Goal: Task Accomplishment & Management: Complete application form

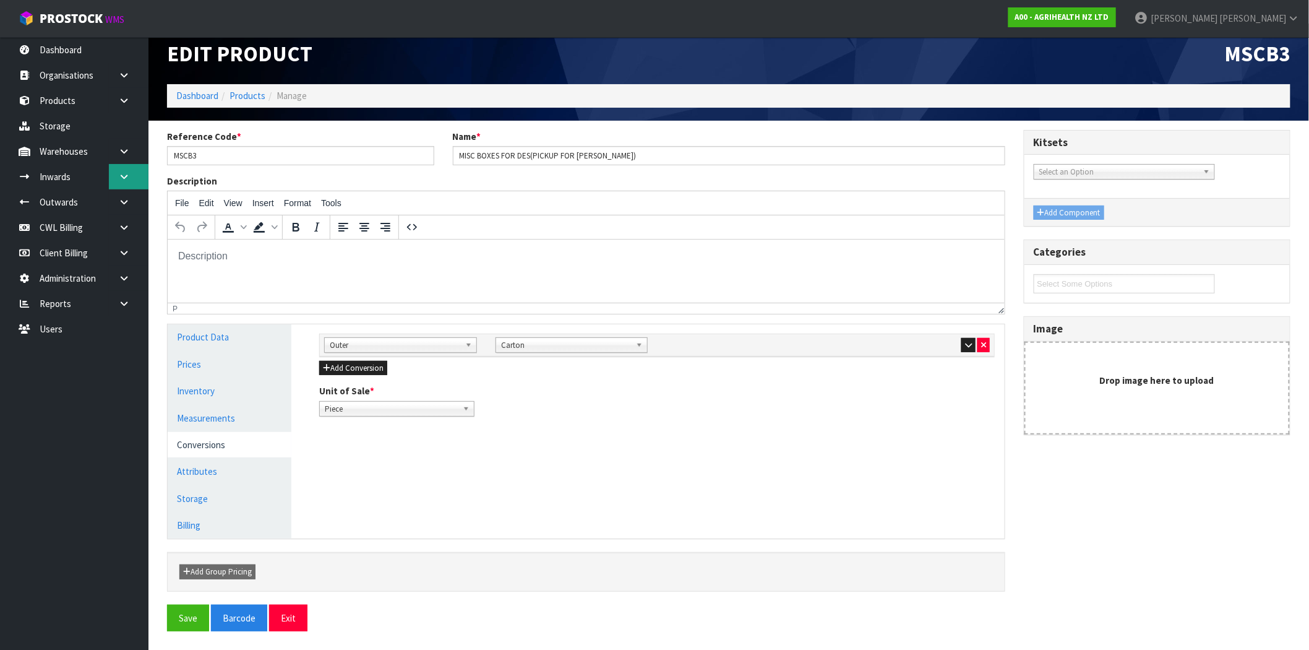
click at [122, 179] on icon at bounding box center [124, 176] width 12 height 9
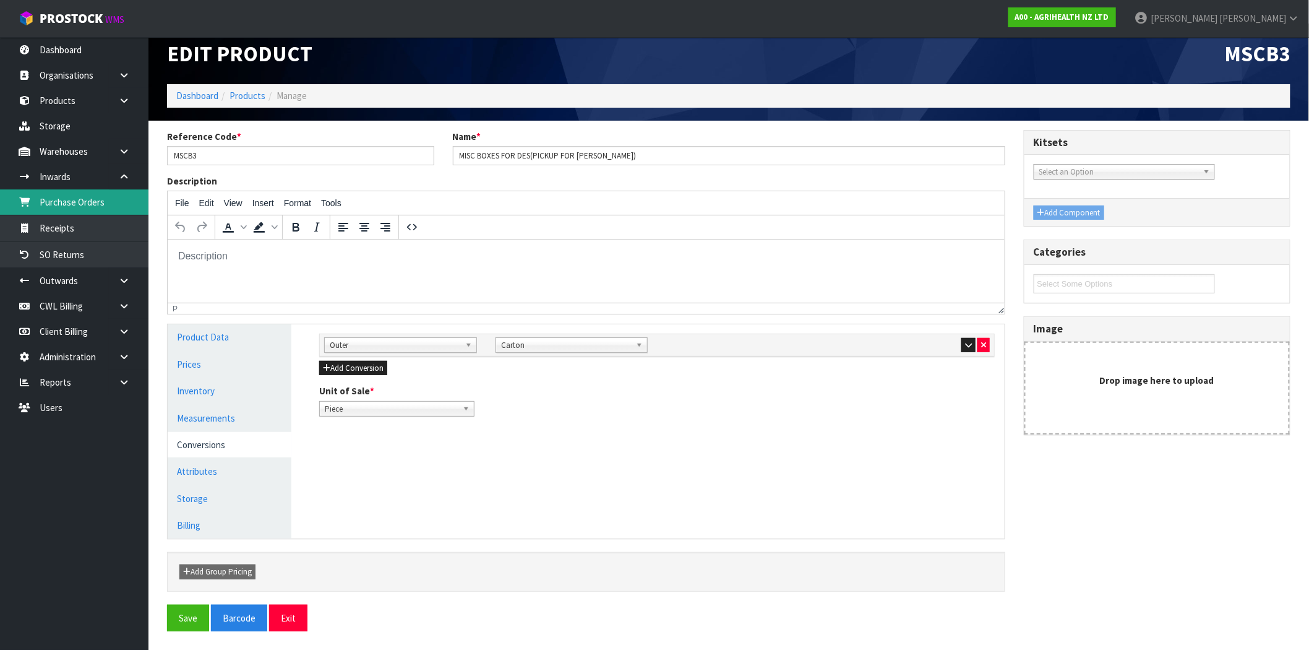
click at [81, 203] on link "Purchase Orders" at bounding box center [74, 201] width 148 height 25
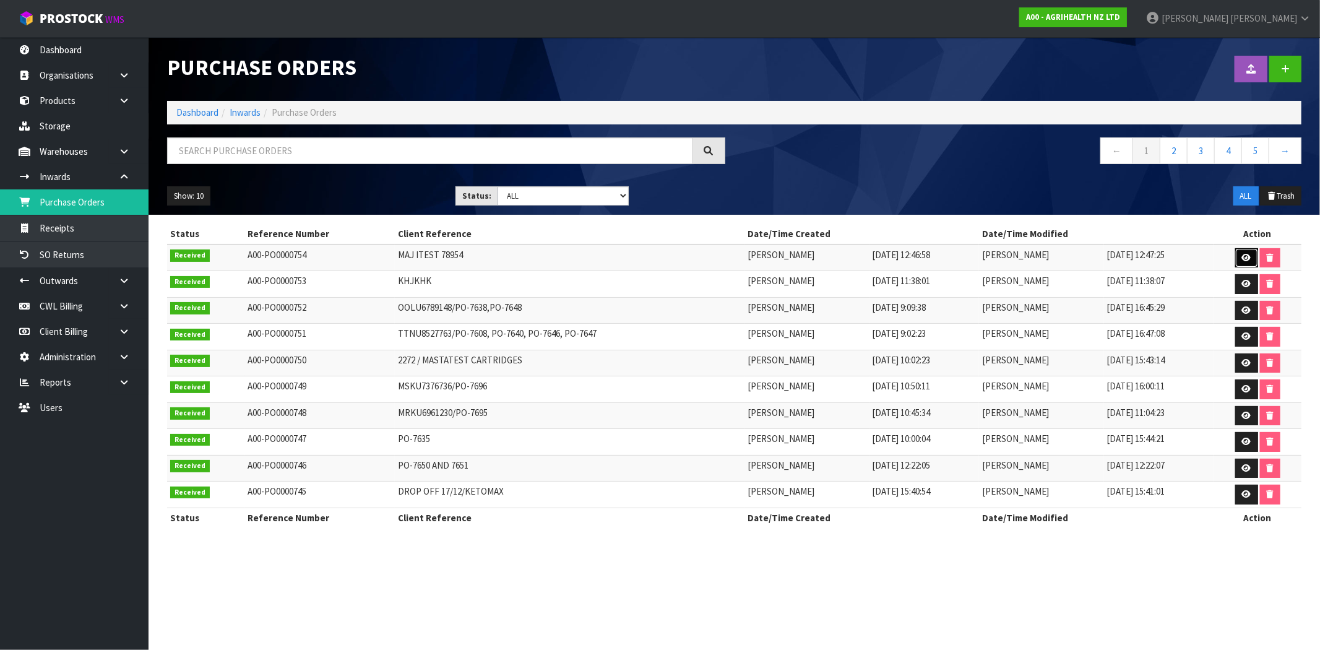
click at [1246, 254] on icon at bounding box center [1246, 258] width 9 height 8
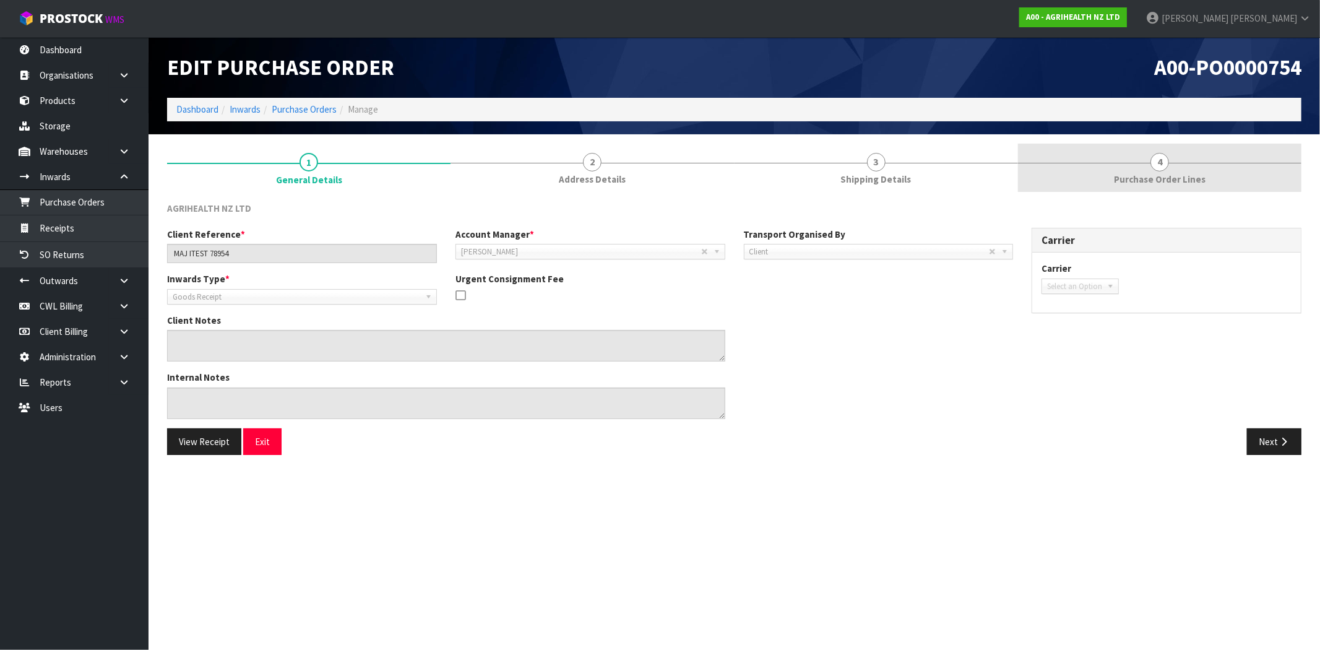
click at [1173, 166] on link "4 Purchase Order Lines" at bounding box center [1159, 168] width 283 height 49
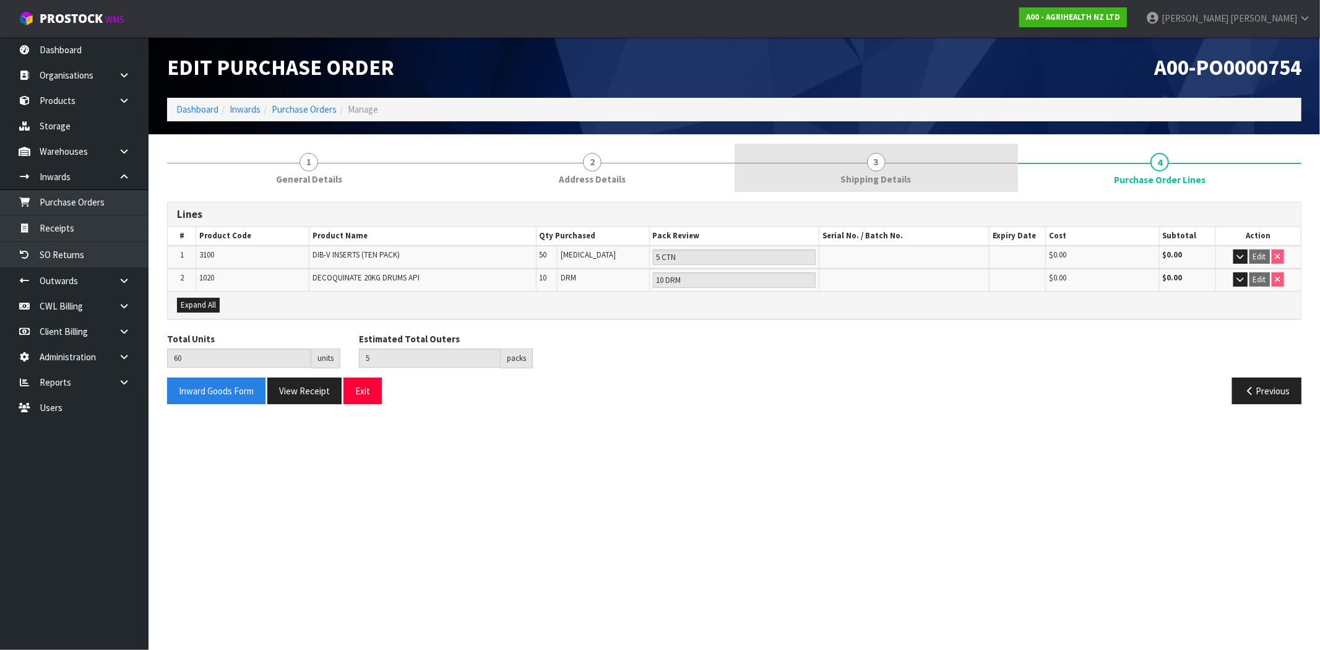
click at [857, 166] on link "3 Shipping Details" at bounding box center [875, 168] width 283 height 49
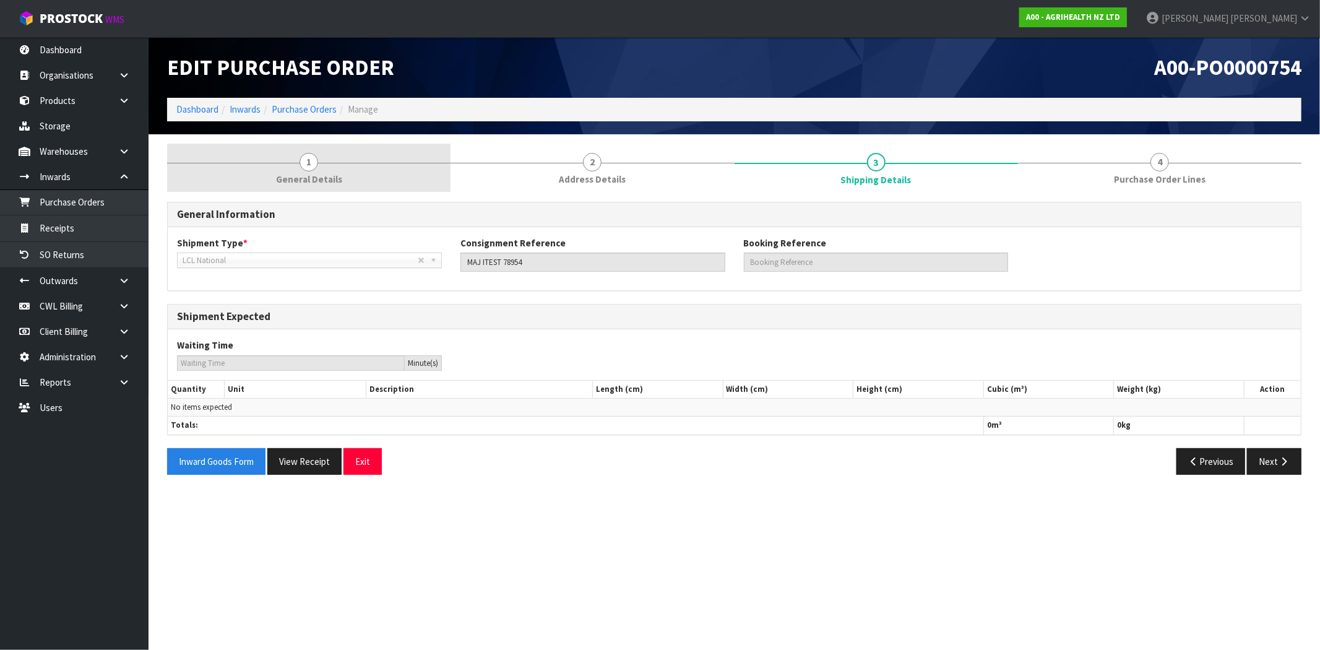
click at [359, 159] on link "1 General Details" at bounding box center [308, 168] width 283 height 49
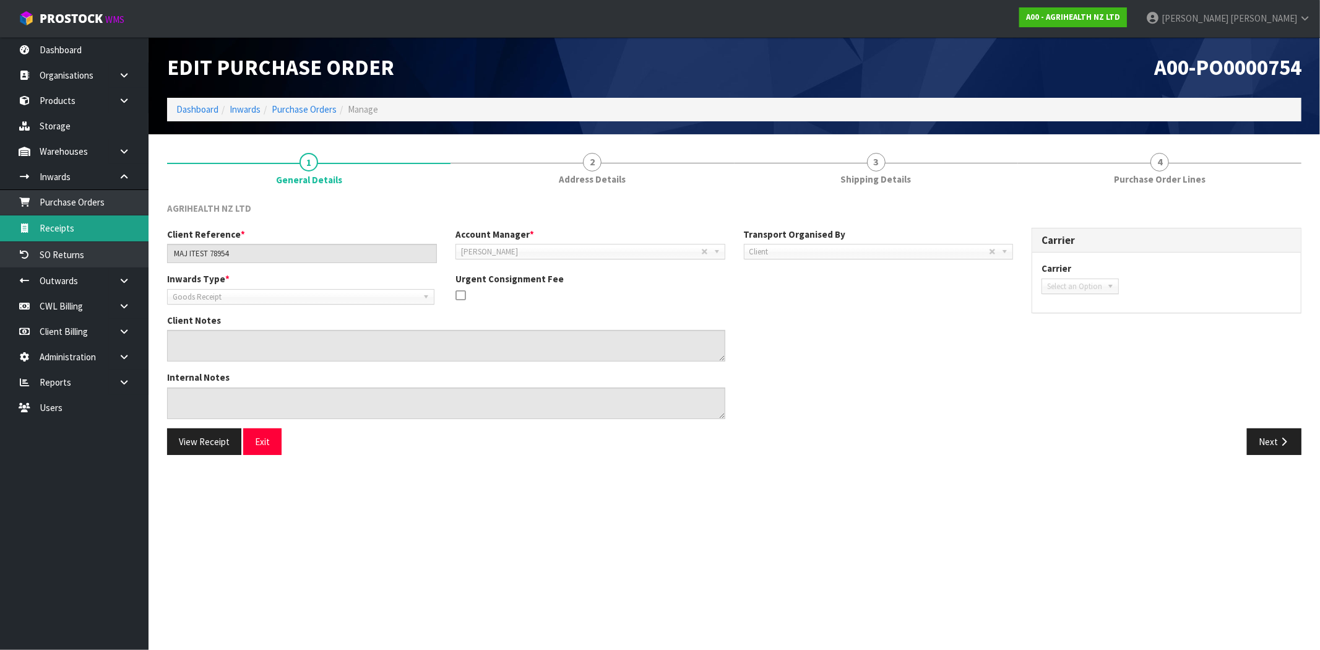
click at [89, 236] on link "Receipts" at bounding box center [74, 227] width 148 height 25
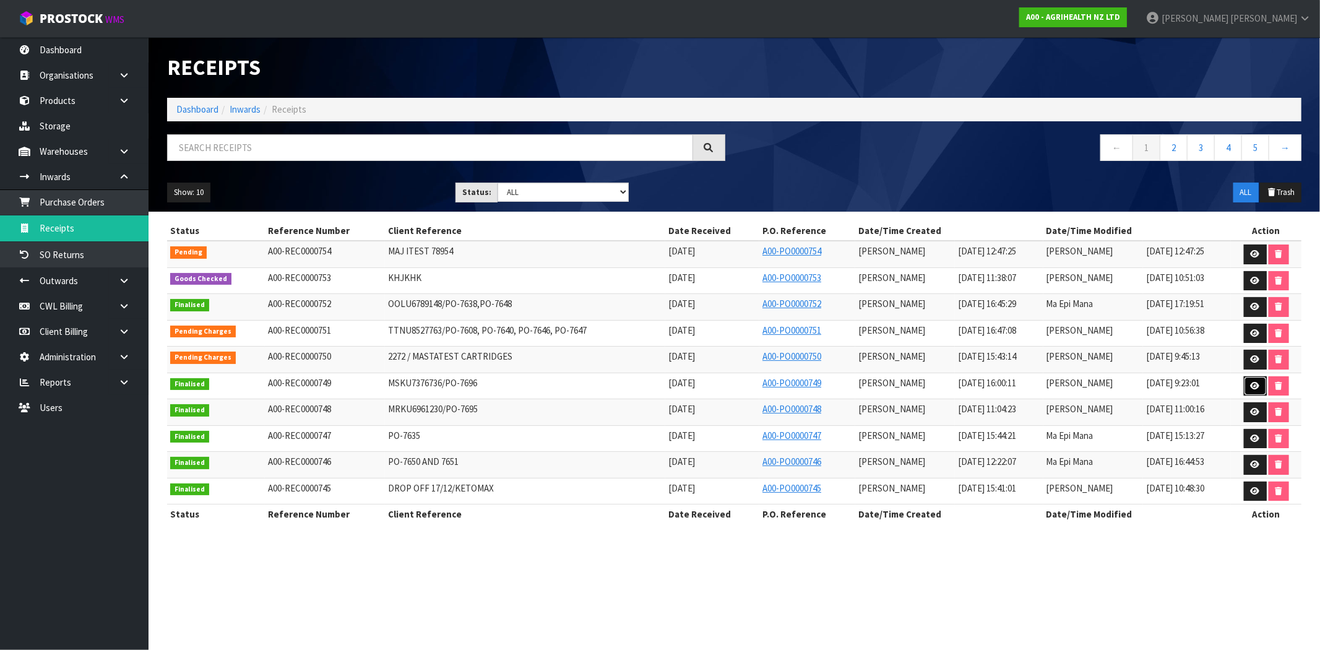
click at [1256, 390] on icon at bounding box center [1254, 386] width 9 height 8
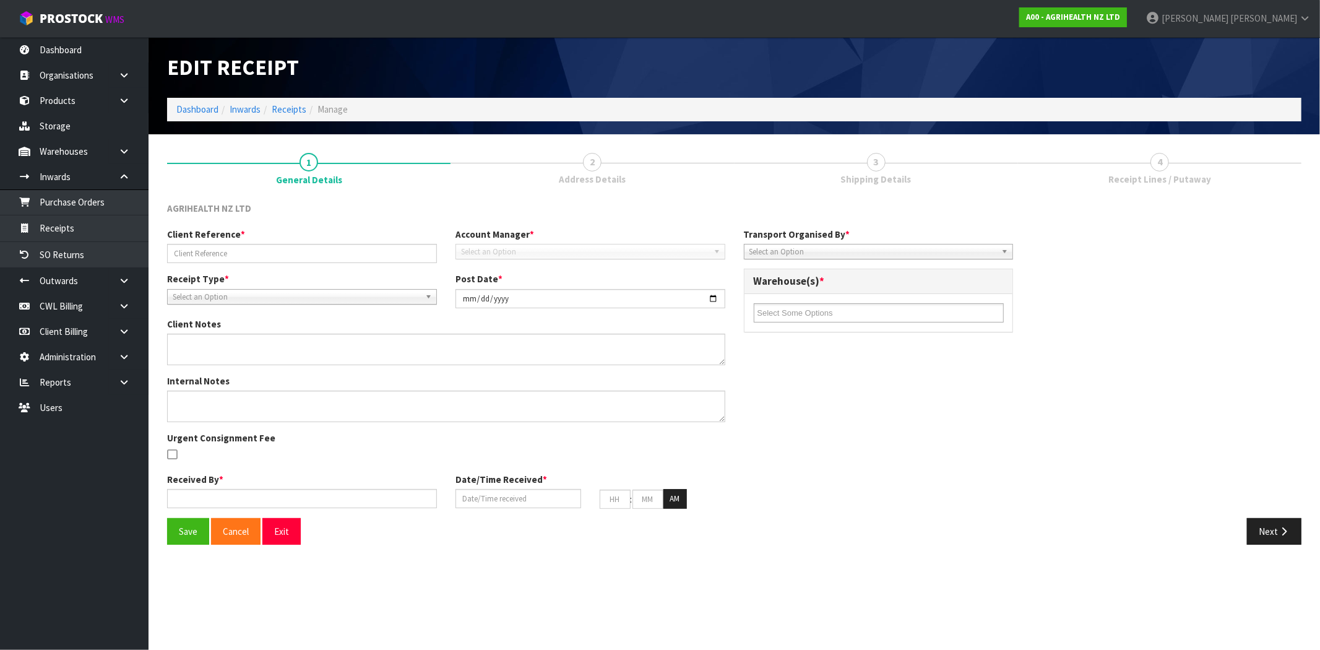
type input "MSKU7376736/PO-7696"
type input "[DATE]"
type input "[PERSON_NAME]"
type input "[DATE]"
type input "04"
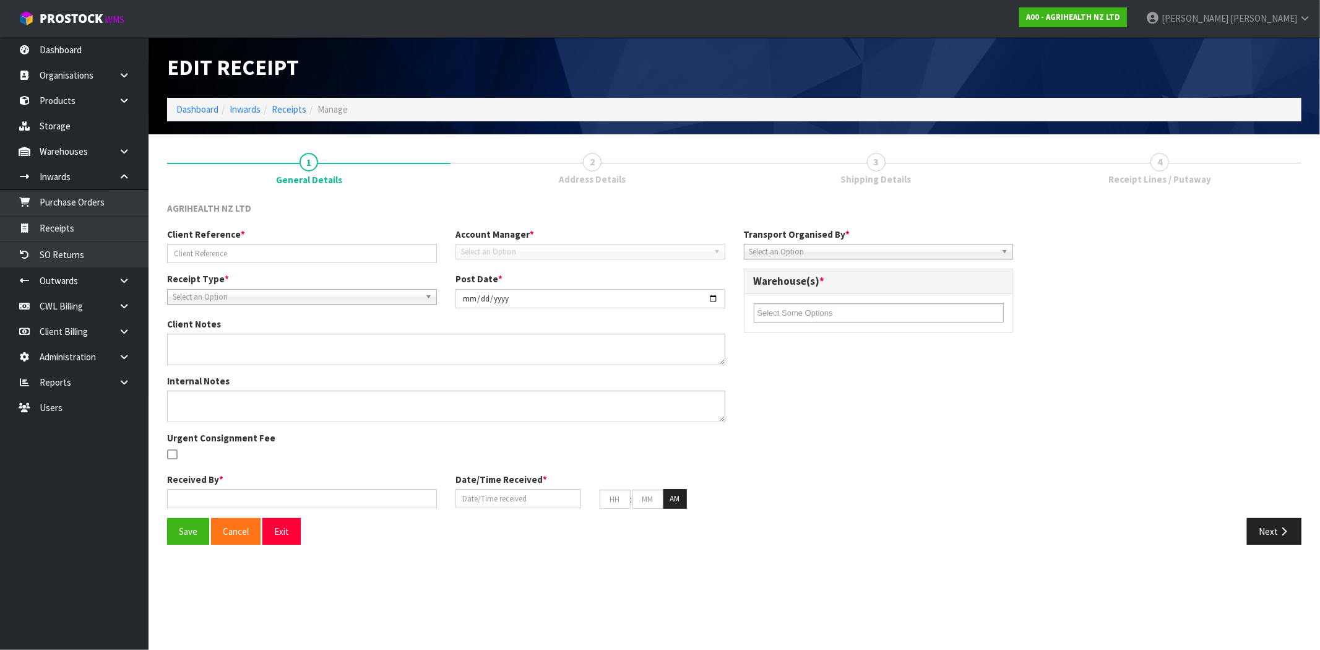
type input "00"
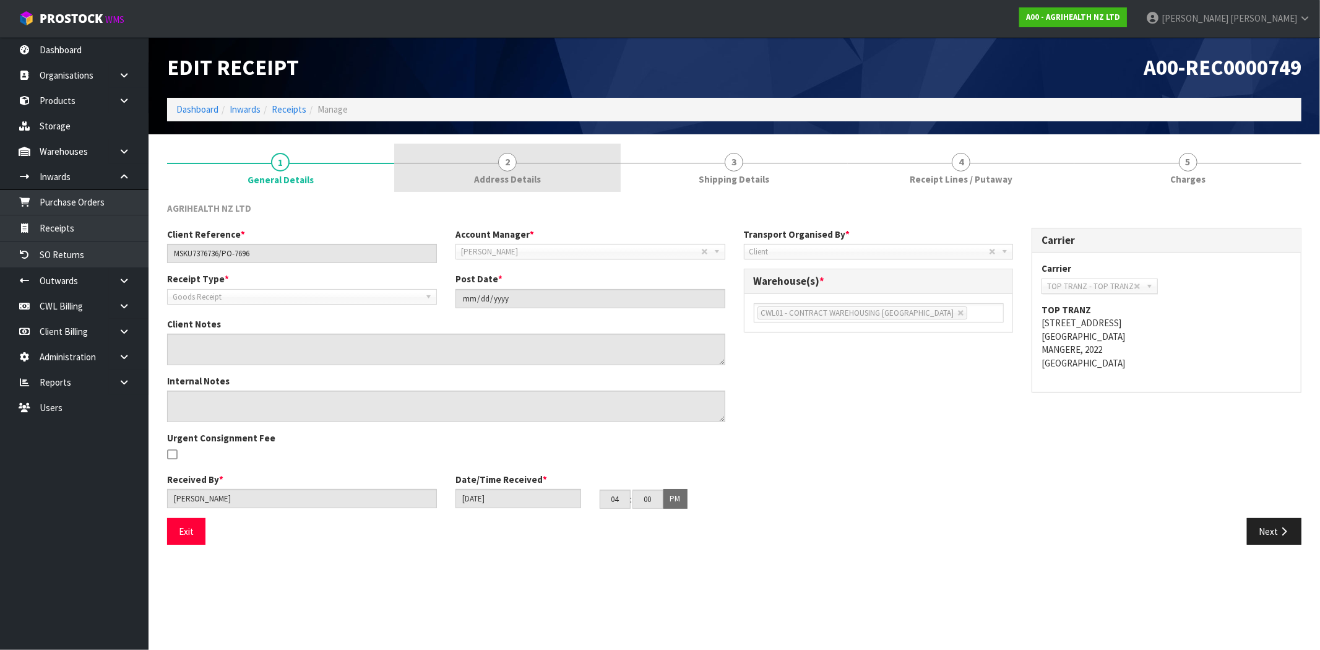
click at [526, 182] on span "Address Details" at bounding box center [507, 179] width 67 height 13
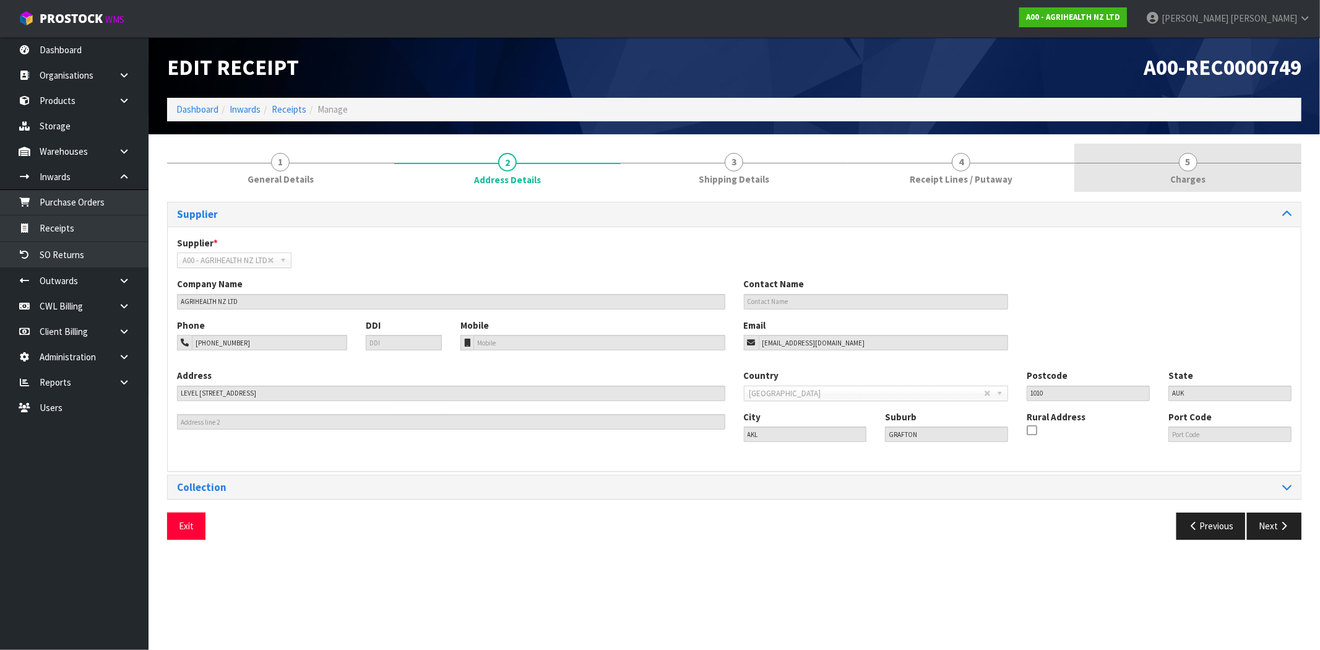
click at [1177, 177] on span "Charges" at bounding box center [1187, 179] width 35 height 13
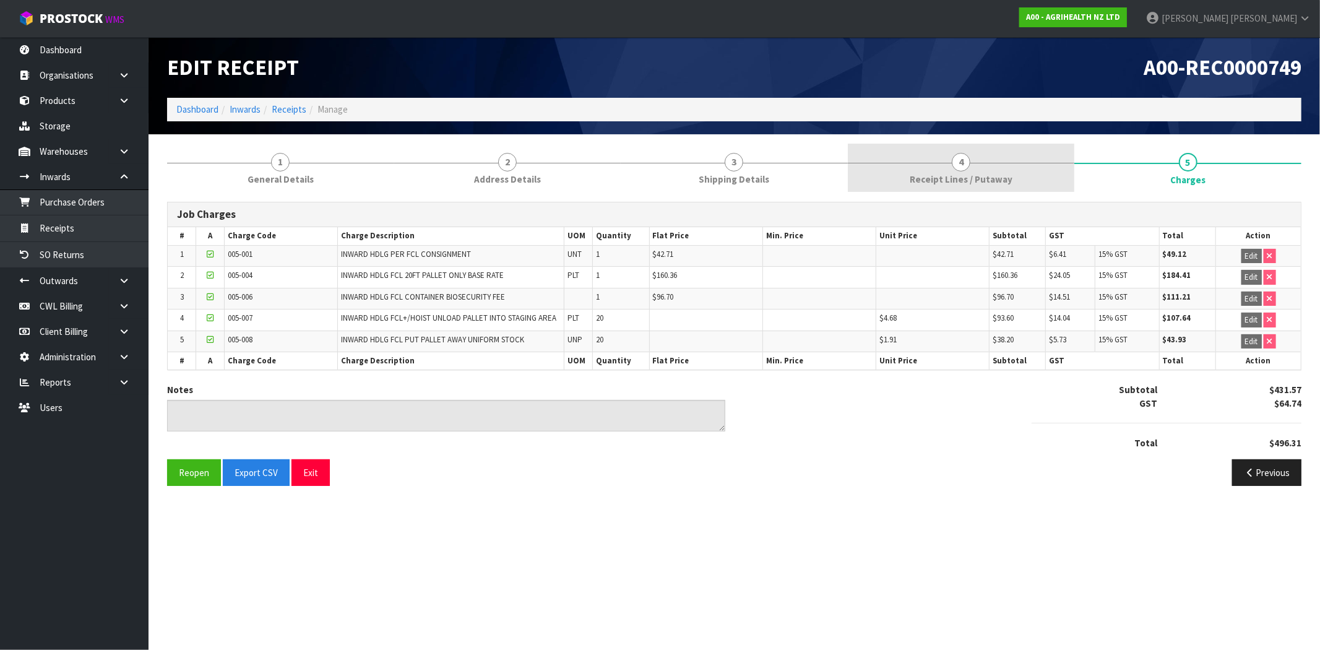
click at [985, 177] on span "Receipt Lines / Putaway" at bounding box center [960, 179] width 103 height 13
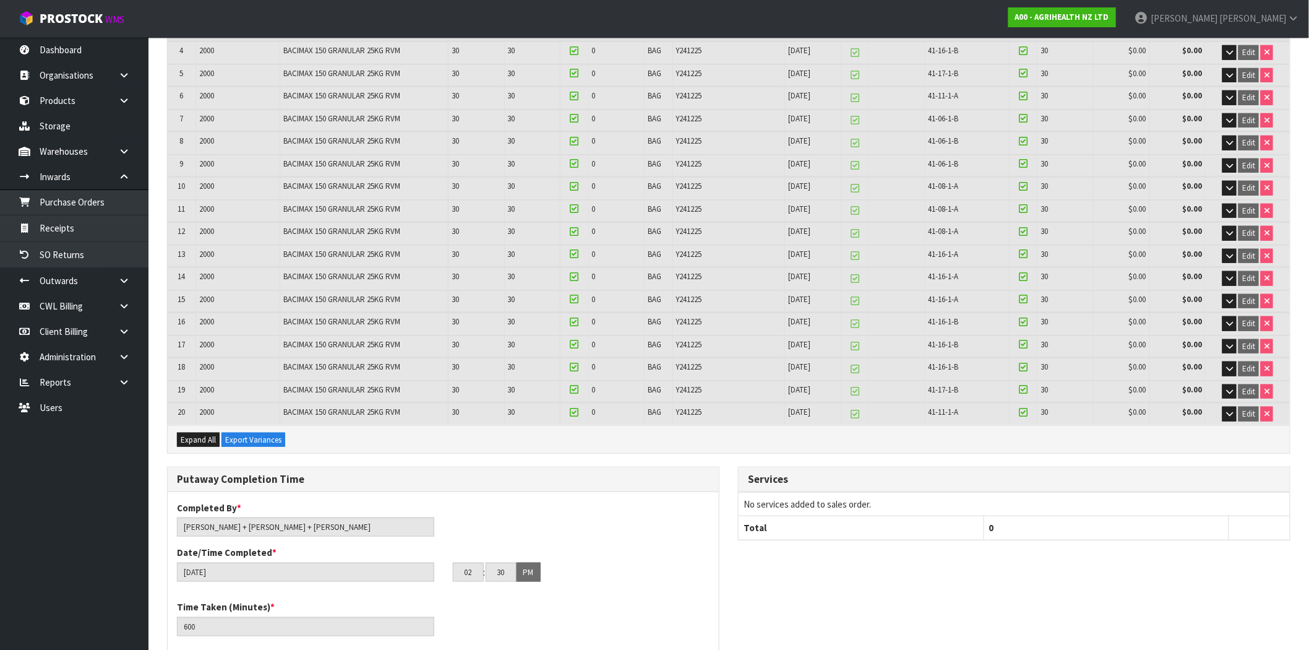
scroll to position [651, 0]
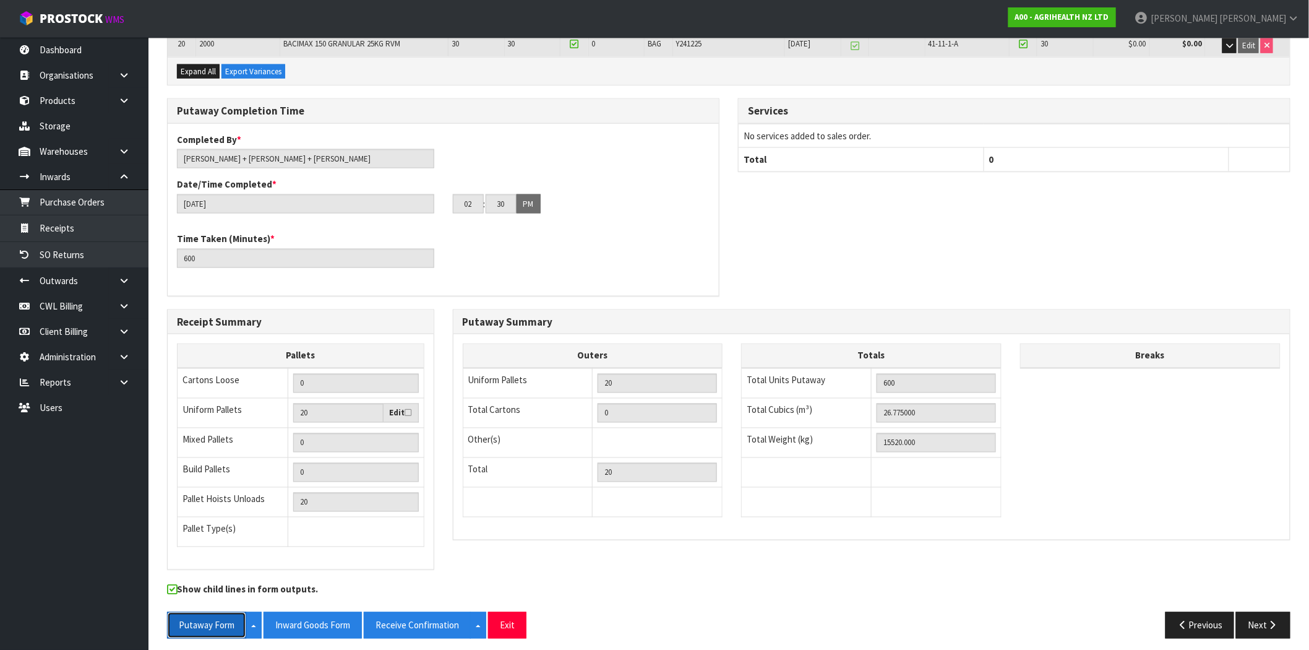
click at [214, 619] on button "Putaway Form" at bounding box center [206, 625] width 79 height 27
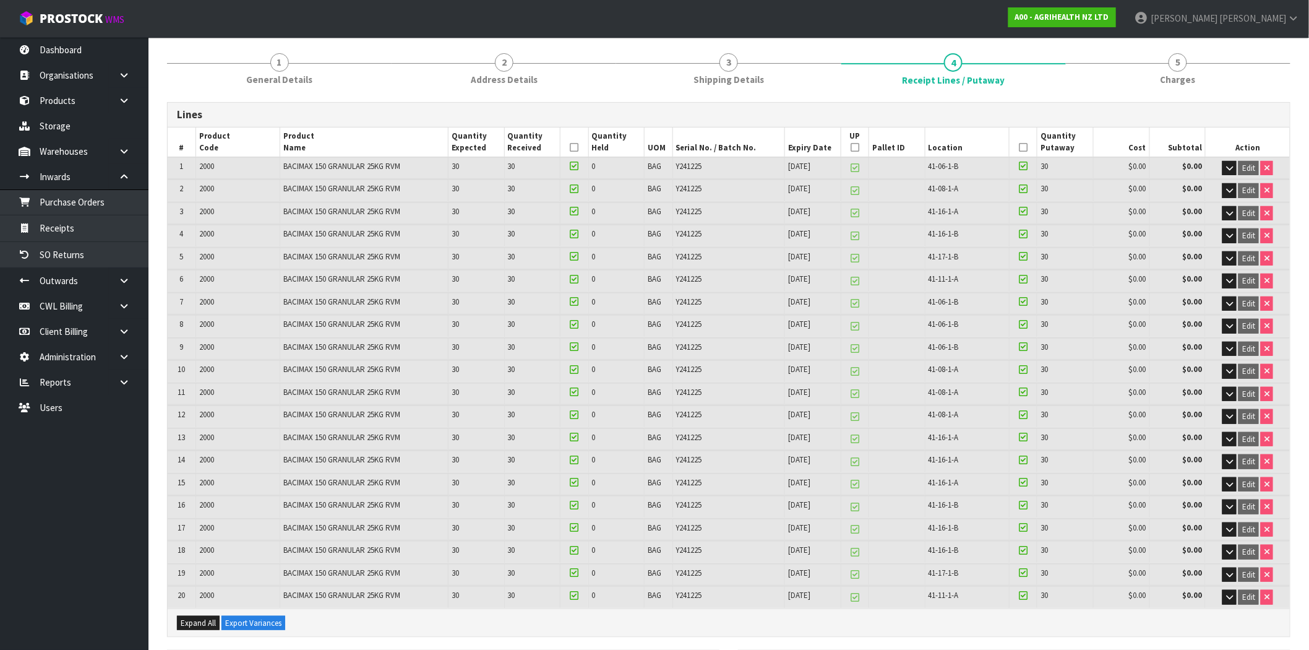
scroll to position [0, 0]
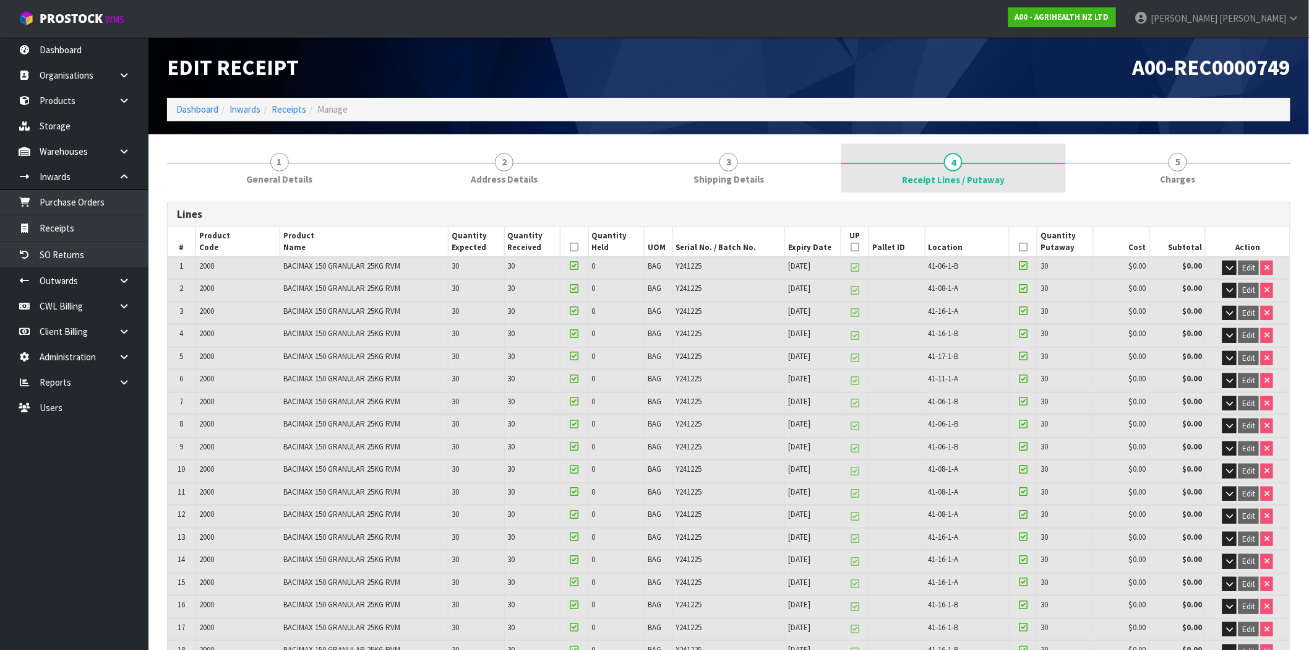
click at [932, 171] on link "4 Receipt Lines / Putaway" at bounding box center [953, 168] width 225 height 49
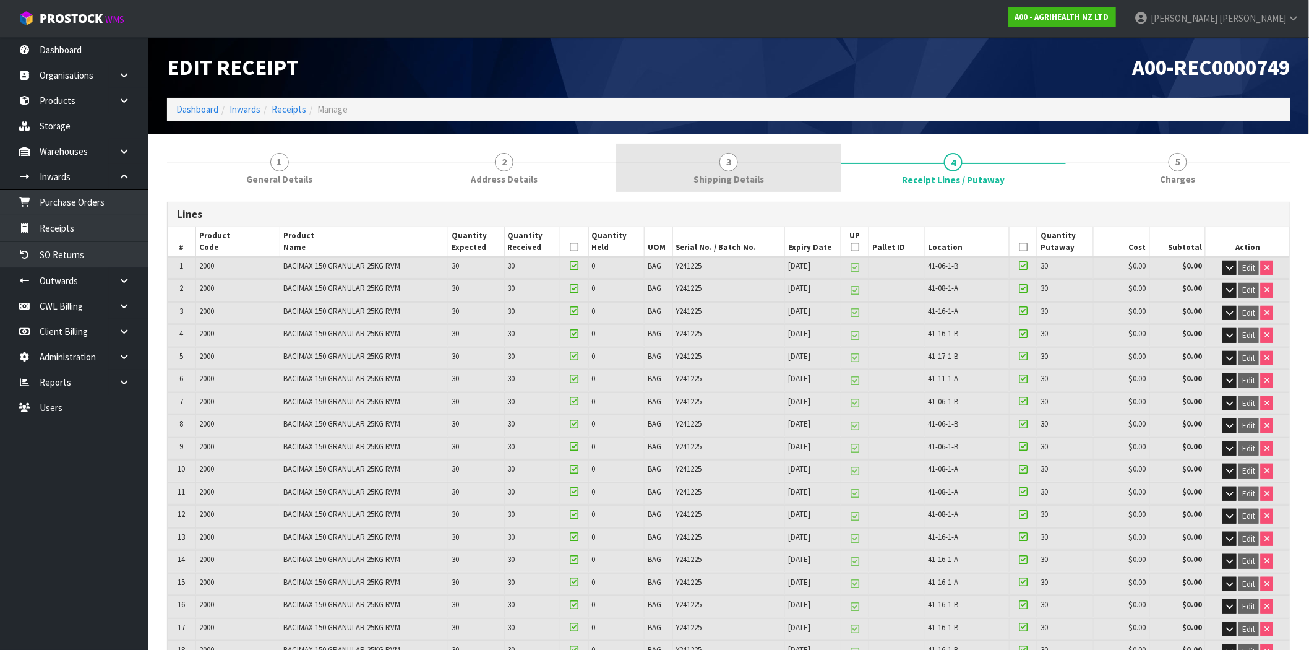
click at [728, 170] on span "3" at bounding box center [728, 162] width 19 height 19
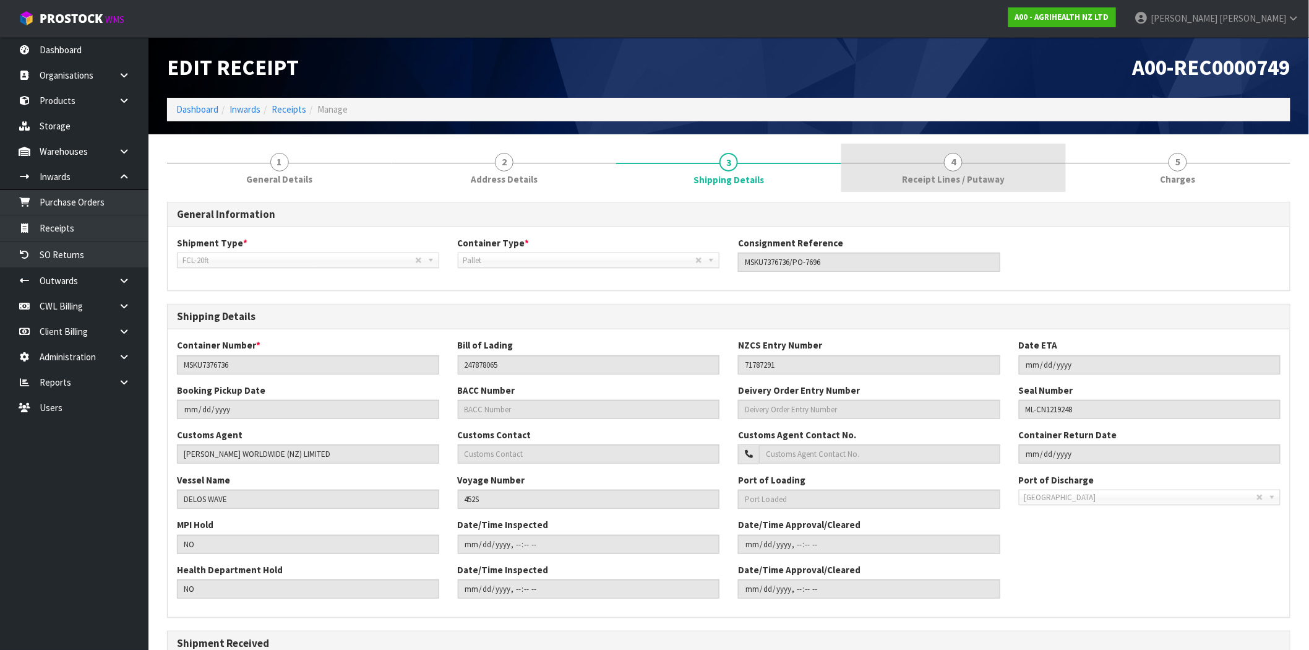
click at [909, 167] on link "4 Receipt Lines / Putaway" at bounding box center [953, 168] width 225 height 49
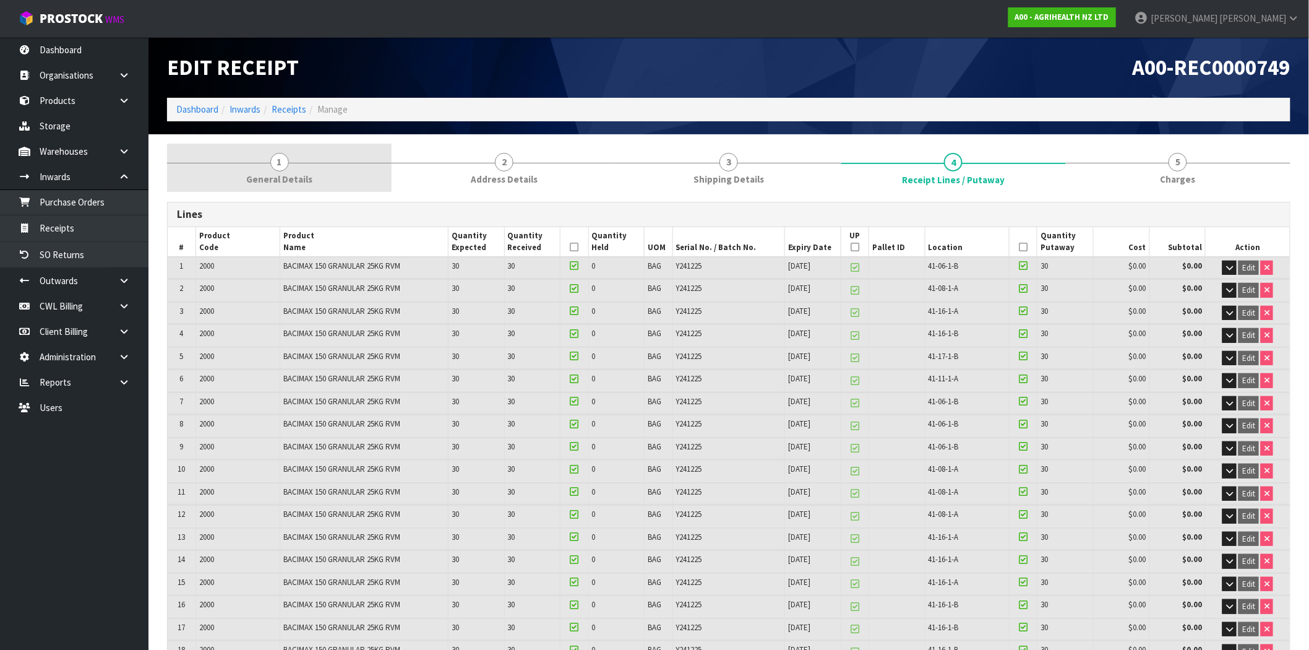
click at [291, 171] on link "1 General Details" at bounding box center [279, 168] width 225 height 49
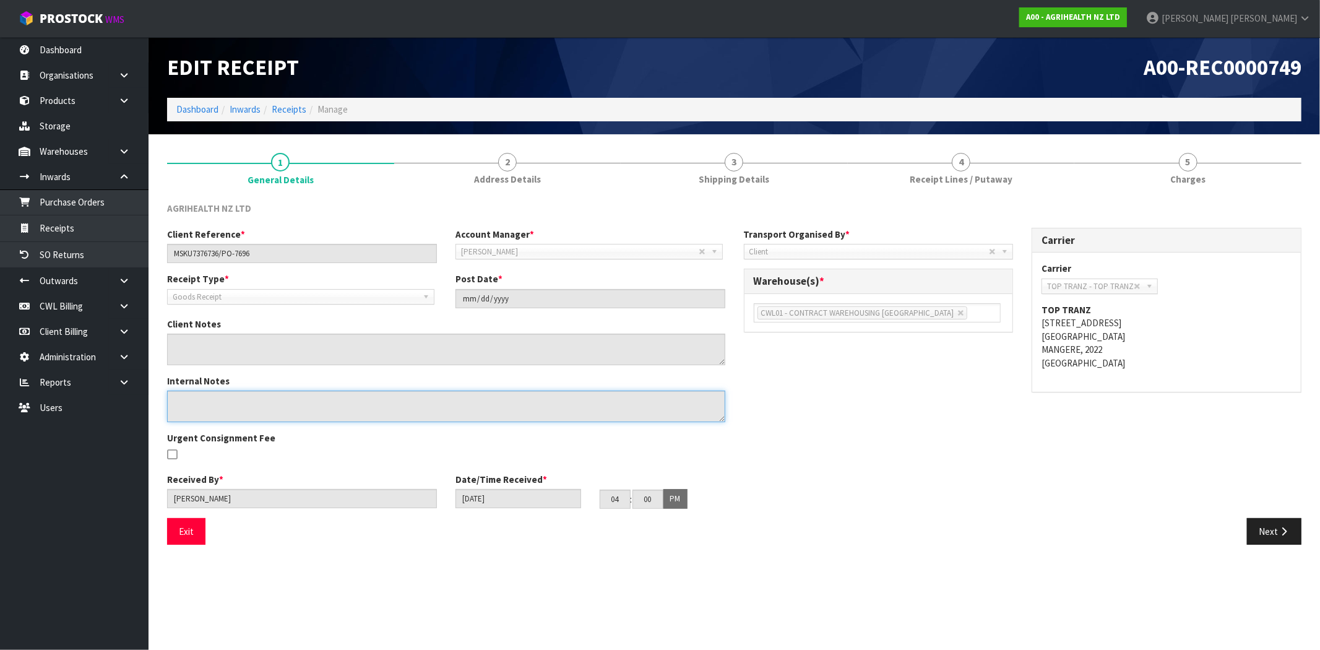
click at [267, 403] on textarea at bounding box center [446, 406] width 558 height 32
click at [305, 407] on textarea at bounding box center [446, 406] width 558 height 32
drag, startPoint x: 317, startPoint y: 407, endPoint x: 188, endPoint y: 396, distance: 129.2
click at [188, 396] on textarea at bounding box center [446, 406] width 558 height 32
click at [322, 410] on textarea at bounding box center [446, 406] width 558 height 32
